Goal: Information Seeking & Learning: Learn about a topic

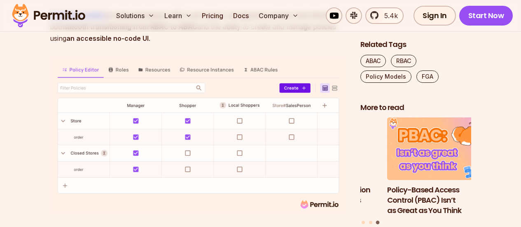
scroll to position [2633, 0]
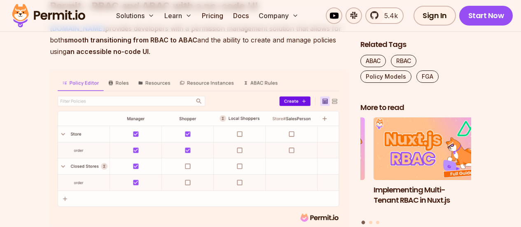
click at [62, 33] on link "Permit.io" at bounding box center [77, 28] width 55 height 8
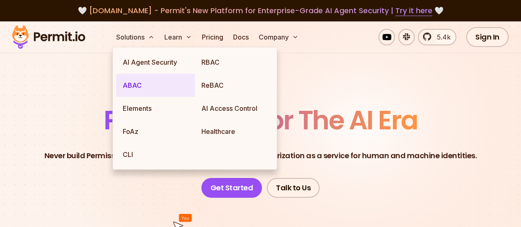
click at [139, 90] on link "ABAC" at bounding box center [155, 85] width 79 height 23
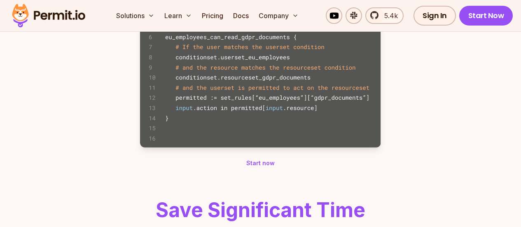
scroll to position [823, 0]
